Goal: Navigation & Orientation: Find specific page/section

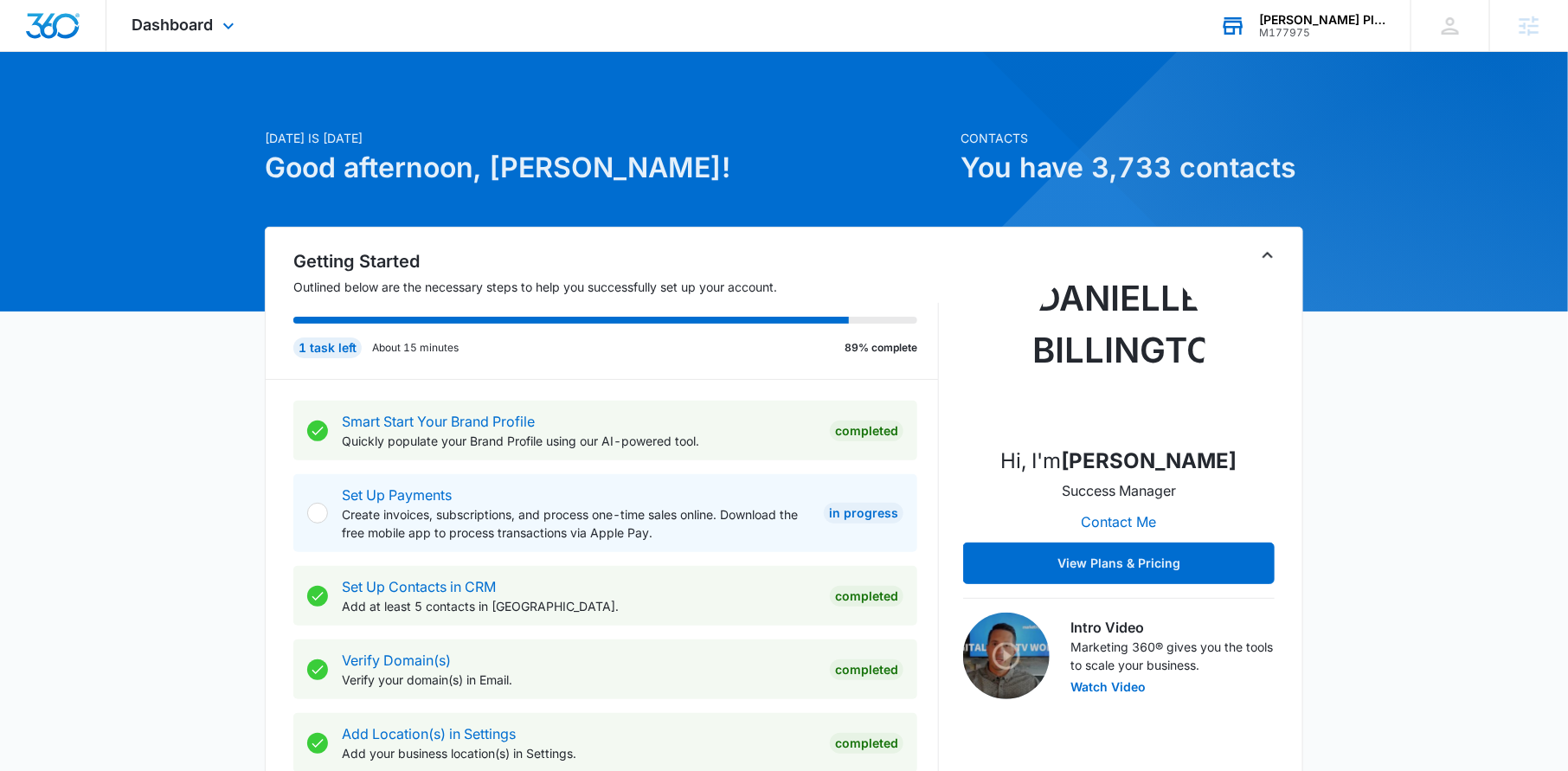
click at [1299, 30] on div "M177975" at bounding box center [1323, 33] width 127 height 12
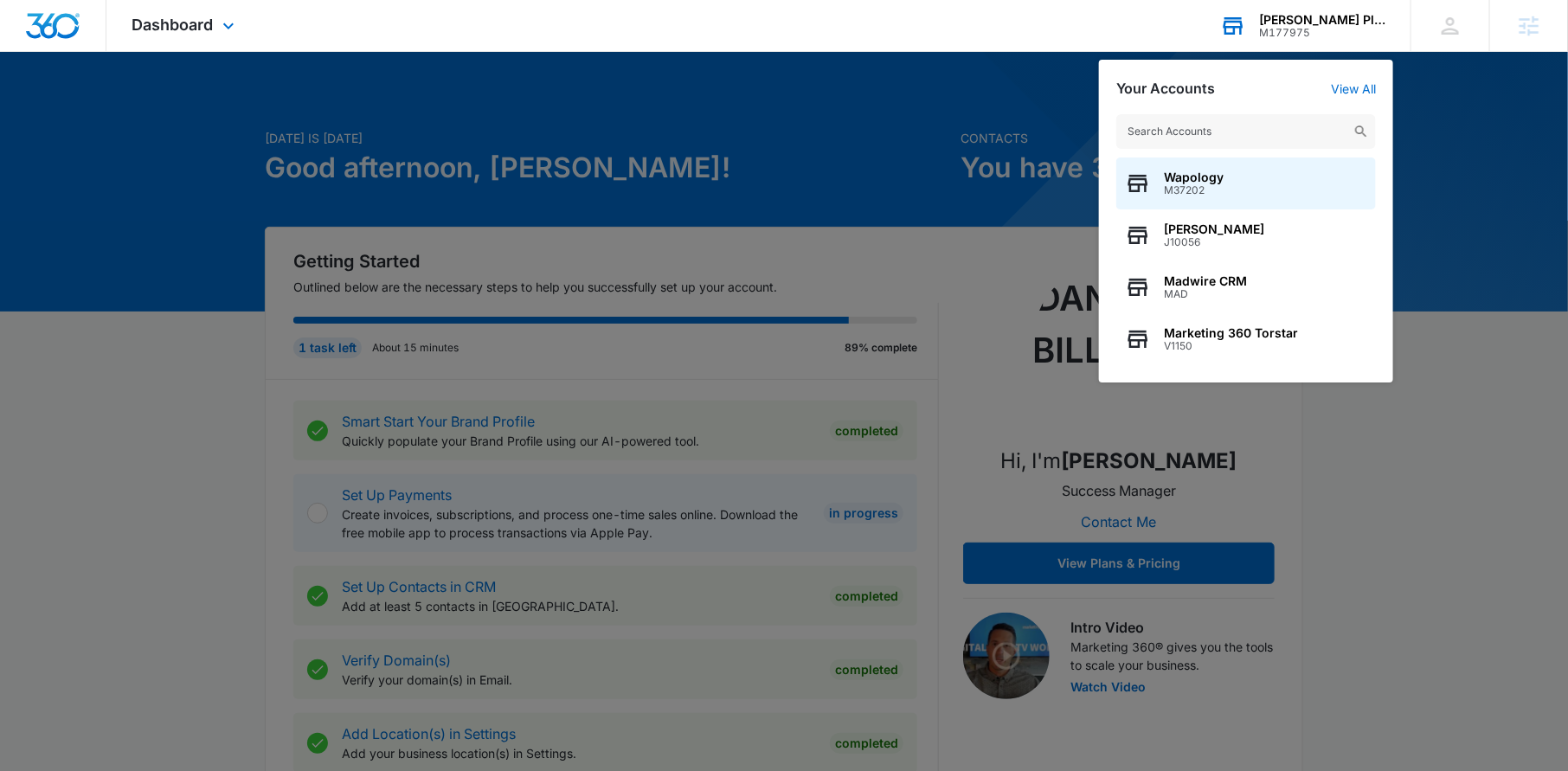
click at [1148, 137] on input "text" at bounding box center [1245, 131] width 259 height 34
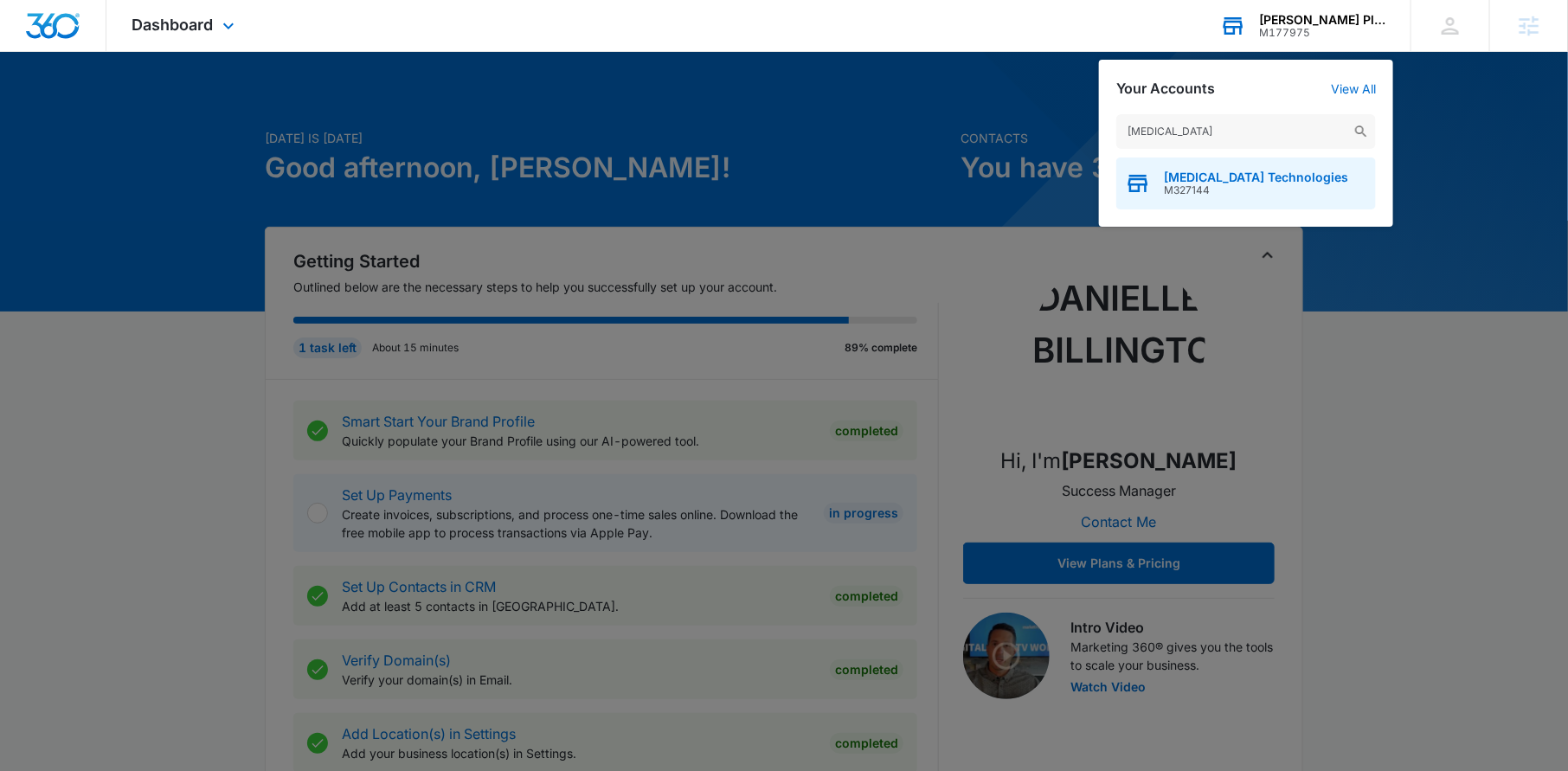
type input "[MEDICAL_DATA]"
click at [1196, 169] on div "[MEDICAL_DATA] Technologies M327144" at bounding box center [1245, 183] width 259 height 52
